Goal: Go to known website

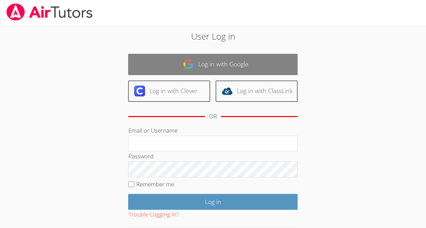
click at [168, 67] on link "Log in with Google" at bounding box center [212, 64] width 169 height 21
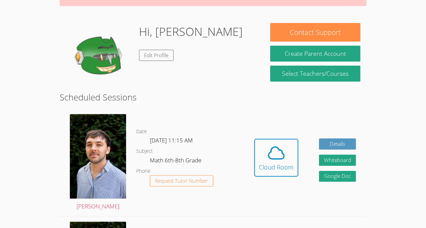
scroll to position [92, 0]
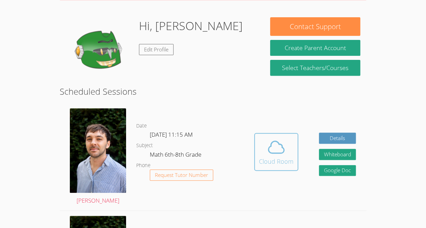
click at [266, 138] on button "Cloud Room" at bounding box center [276, 152] width 44 height 38
